Goal: Transaction & Acquisition: Purchase product/service

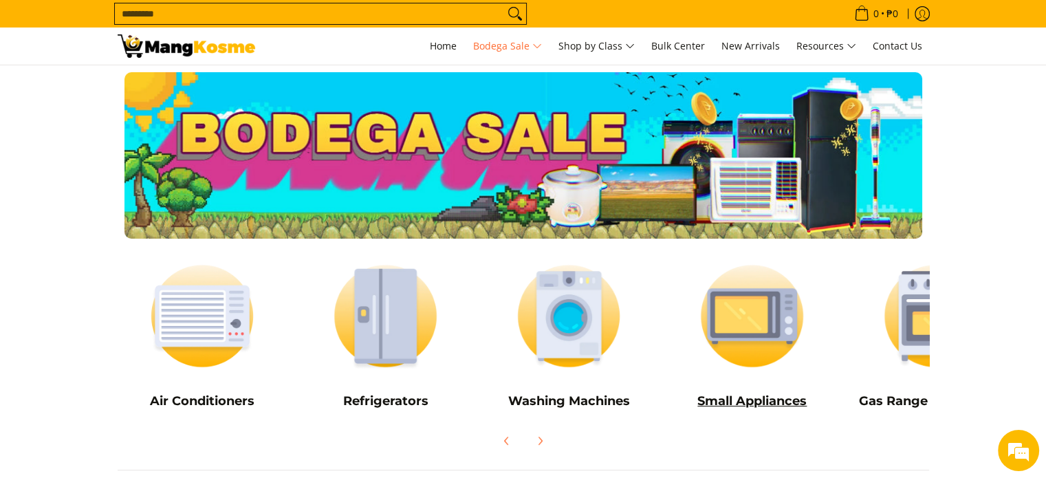
click at [763, 300] on img at bounding box center [752, 315] width 170 height 127
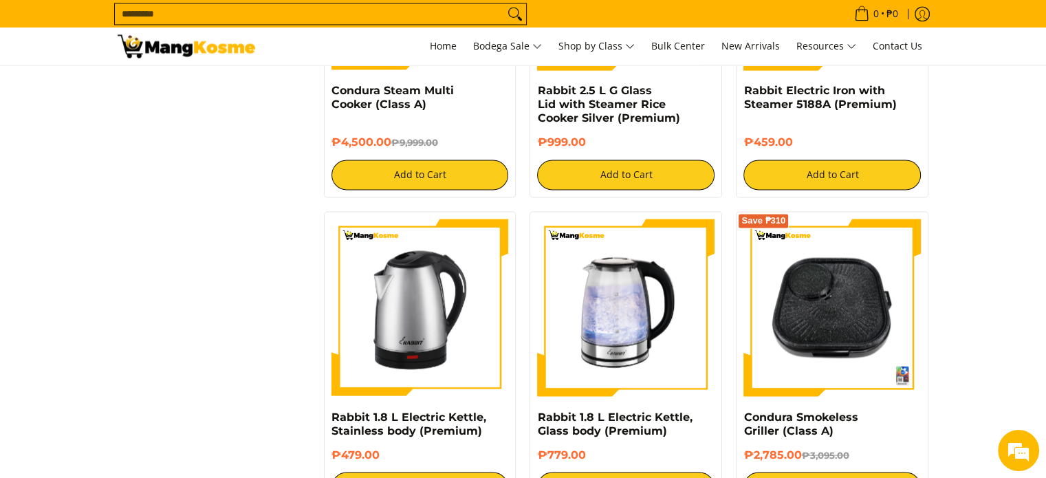
scroll to position [2475, 0]
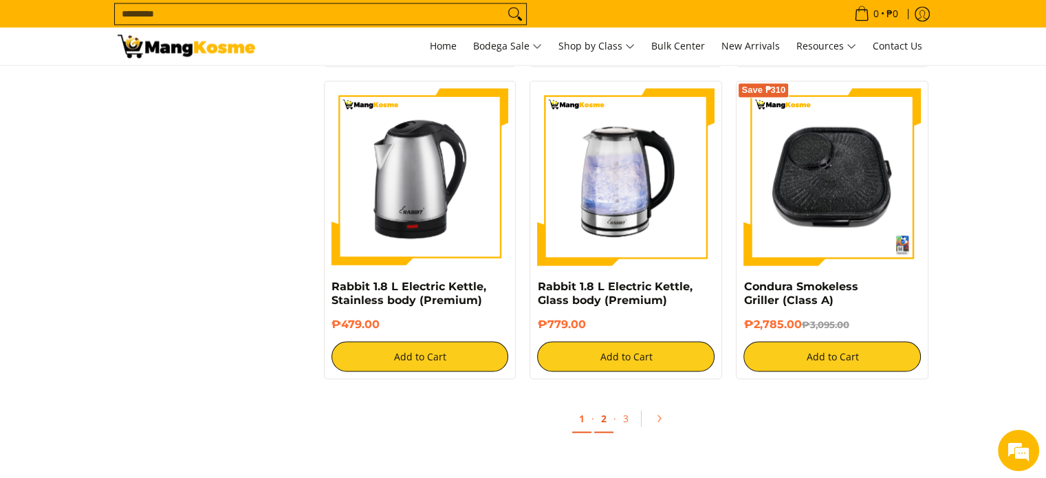
click at [602, 404] on link "2" at bounding box center [603, 418] width 19 height 28
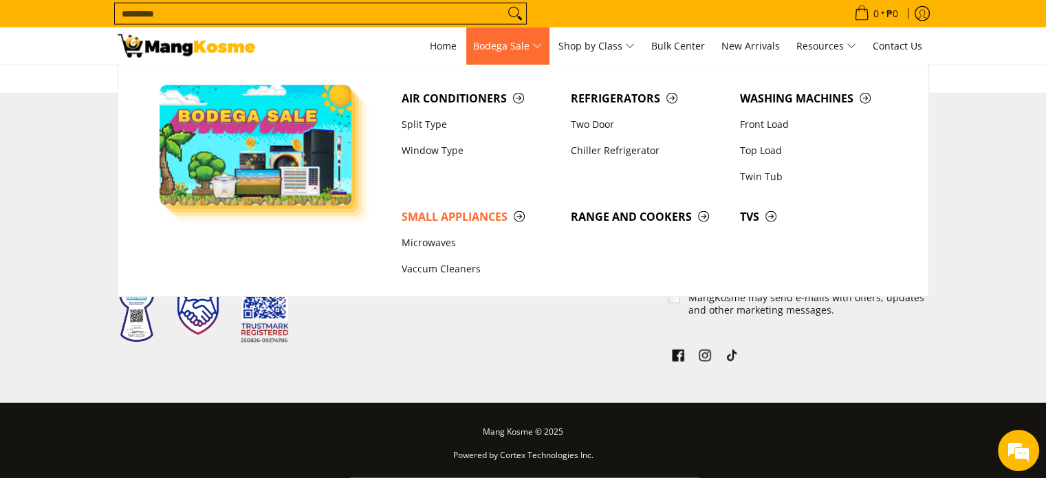
scroll to position [2950, 0]
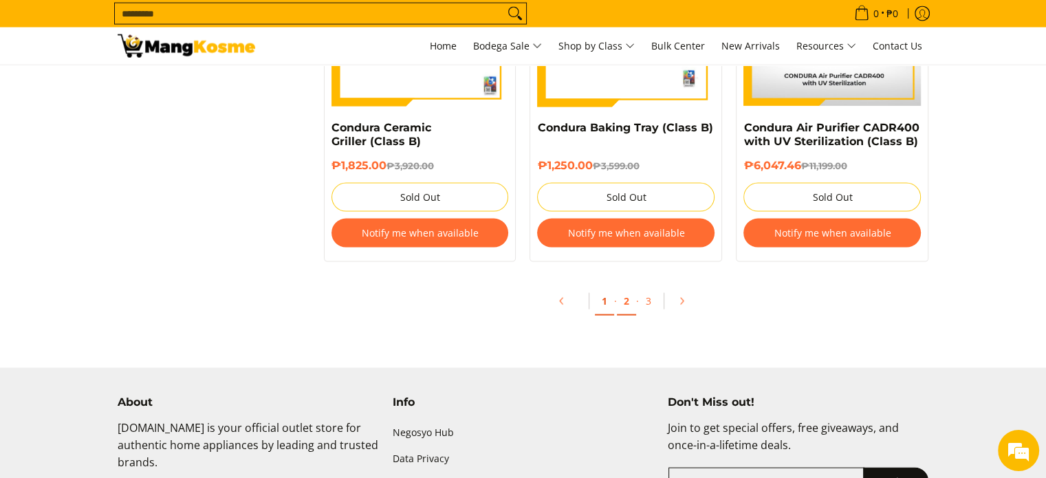
click at [606, 303] on link "1" at bounding box center [604, 301] width 19 height 28
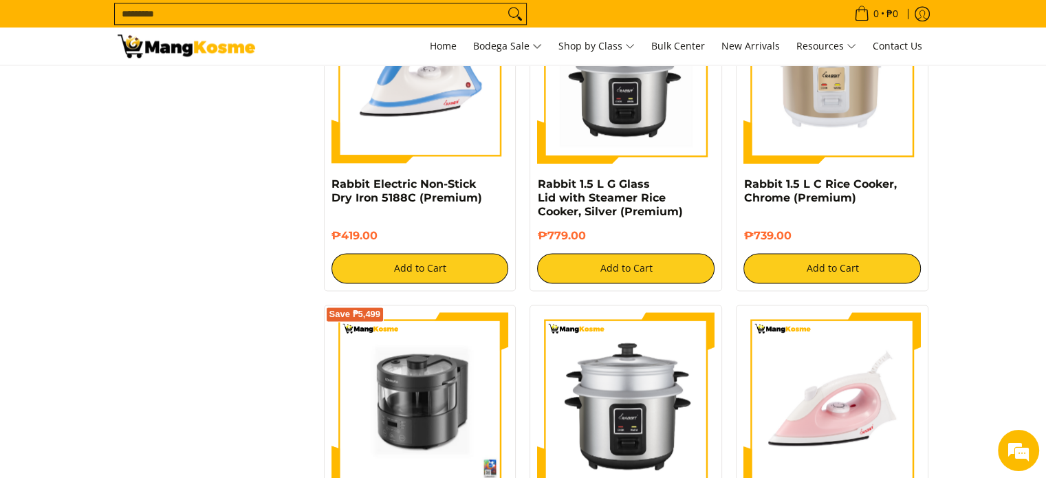
scroll to position [2200, 0]
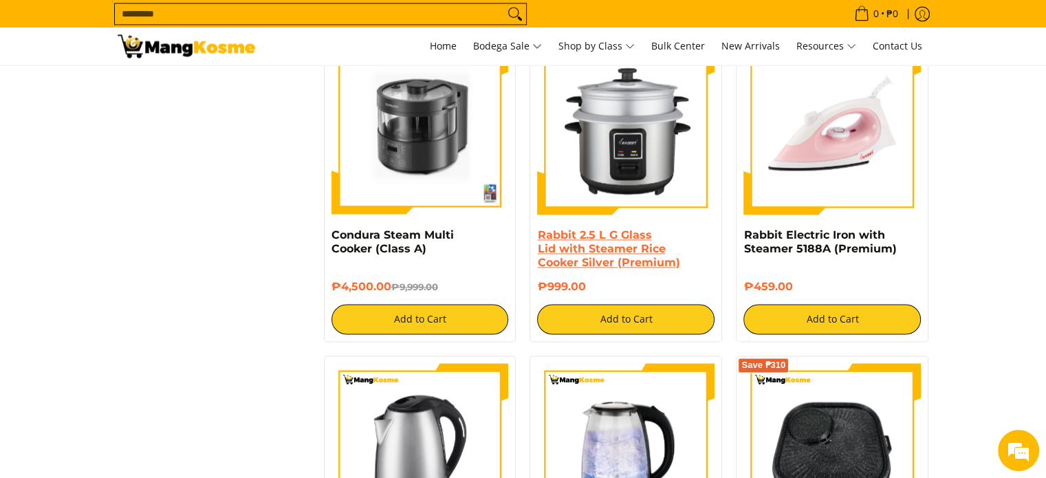
click at [633, 231] on link "Rabbit 2.5 L G Glass Lid with Steamer Rice Cooker Silver (Premium)" at bounding box center [608, 248] width 142 height 41
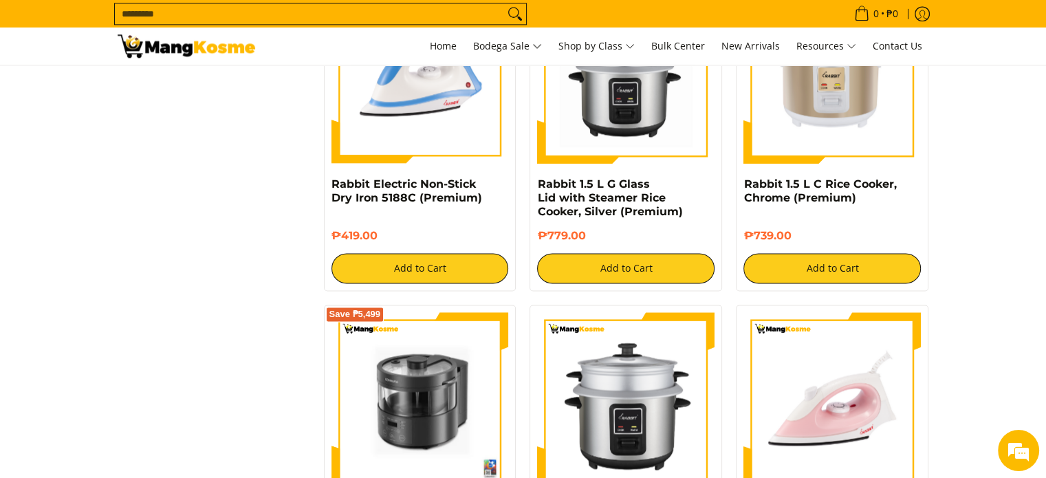
scroll to position [1650, 0]
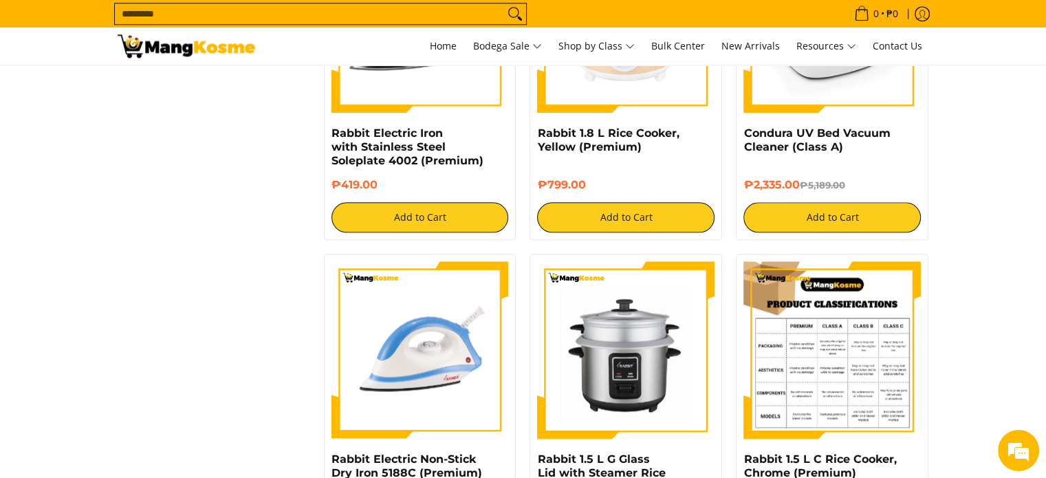
click at [859, 340] on img at bounding box center [831, 349] width 177 height 177
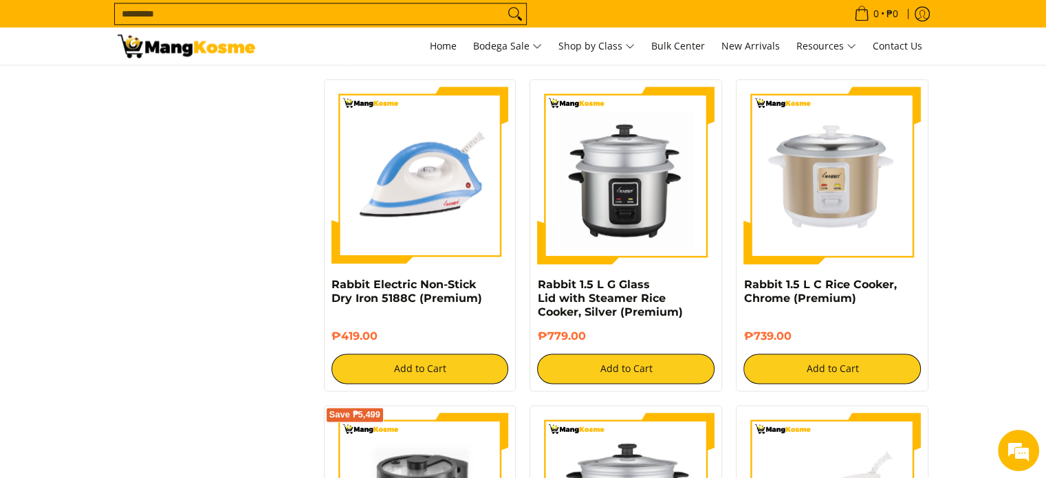
scroll to position [1808, 0]
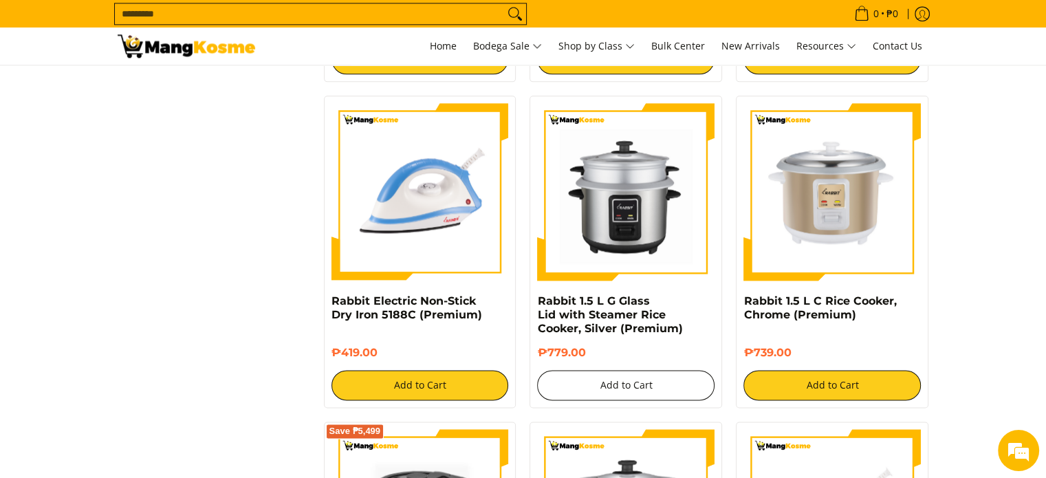
click at [597, 370] on button "Add to Cart" at bounding box center [625, 385] width 177 height 30
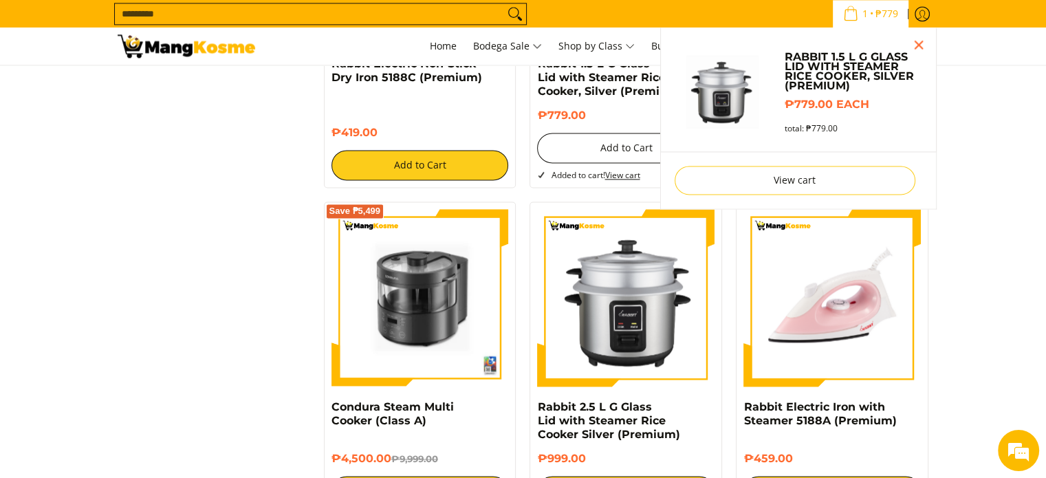
scroll to position [2596, 0]
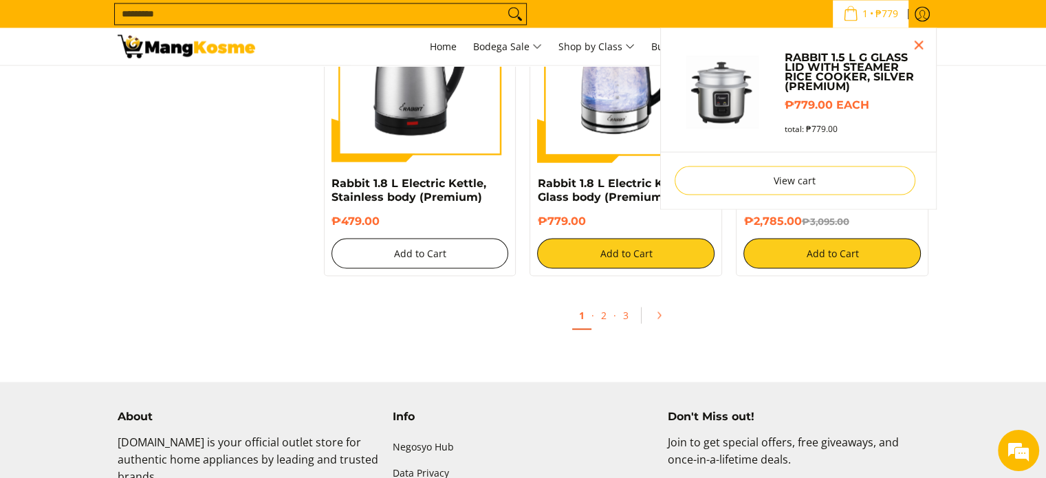
click at [445, 244] on div "₱479.00 Add to Cart" at bounding box center [419, 241] width 177 height 54
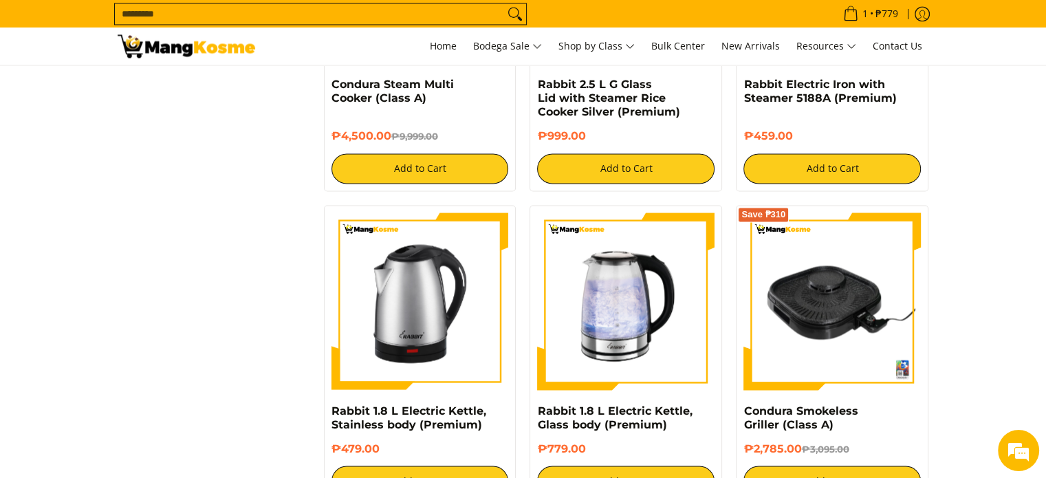
scroll to position [2643, 0]
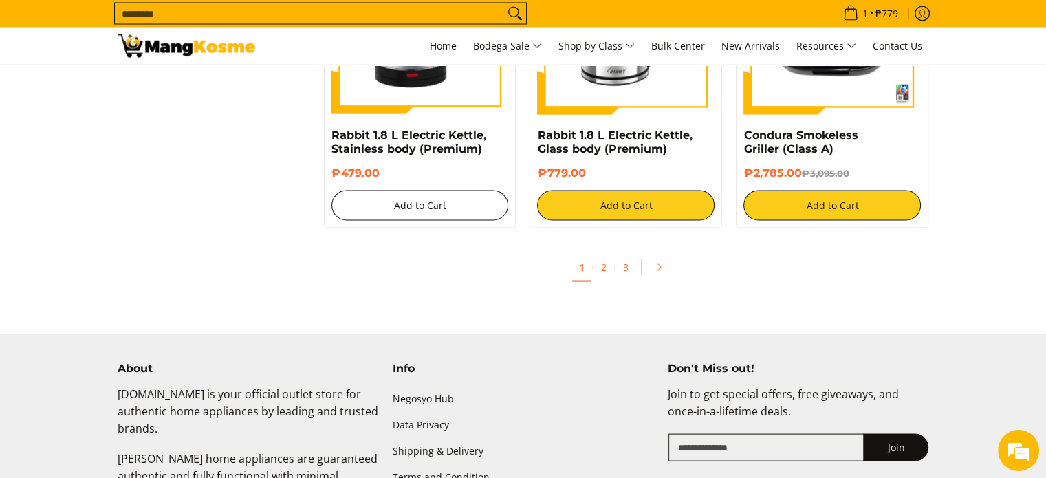
click at [421, 196] on button "Add to Cart" at bounding box center [419, 205] width 177 height 30
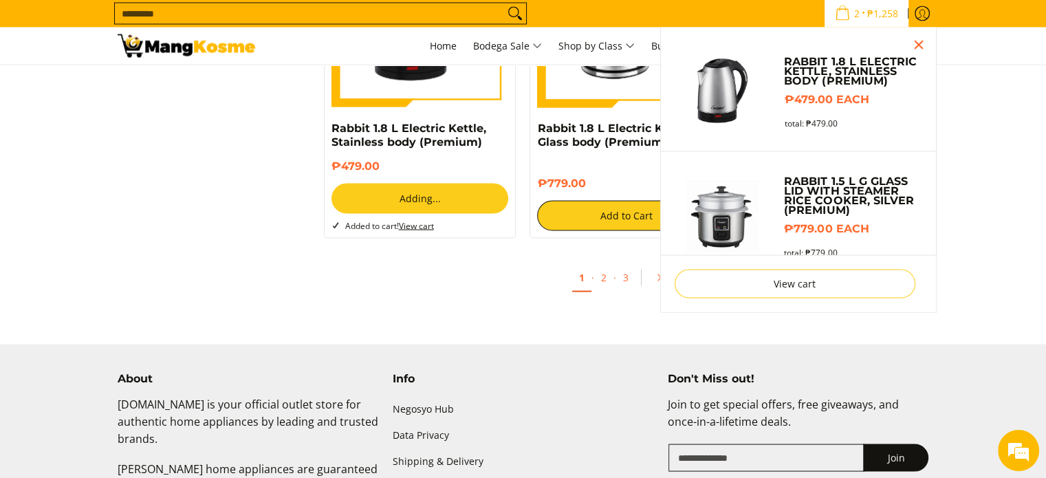
scroll to position [2626, 0]
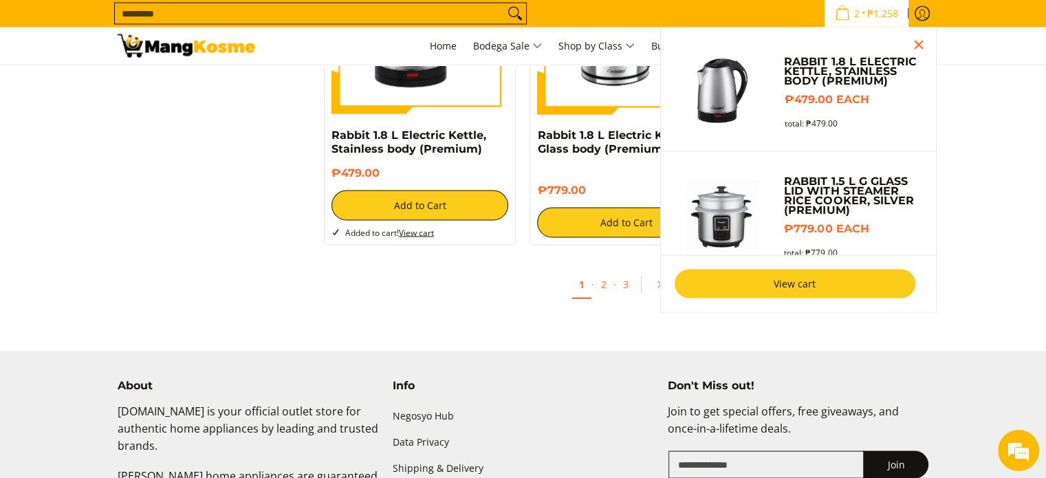
click at [820, 289] on link "View cart" at bounding box center [794, 284] width 241 height 29
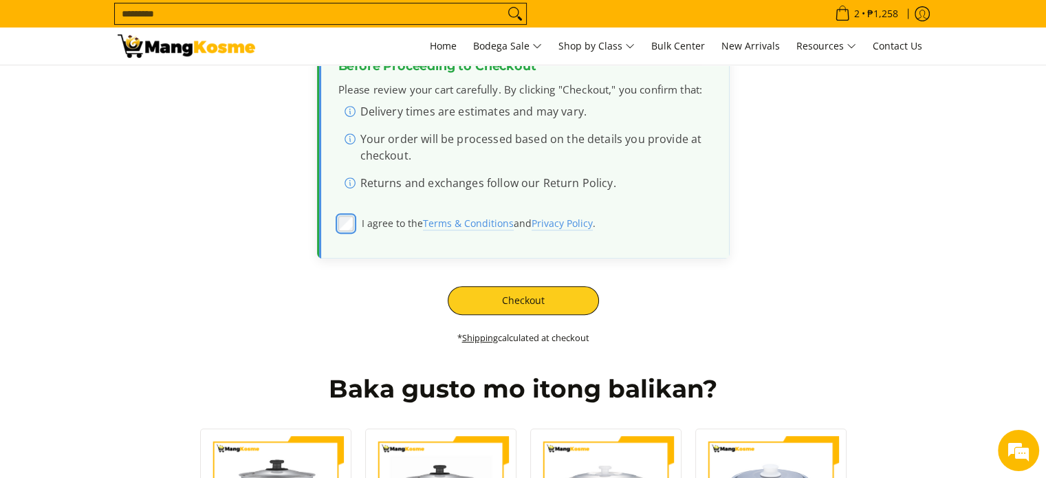
scroll to position [550, 0]
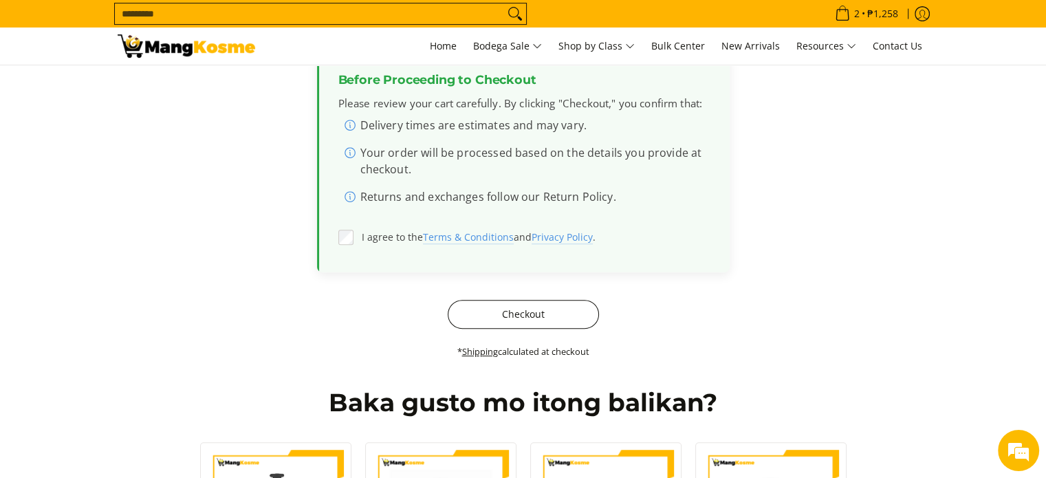
click at [550, 316] on button "Checkout" at bounding box center [523, 314] width 151 height 29
